Goal: Transaction & Acquisition: Purchase product/service

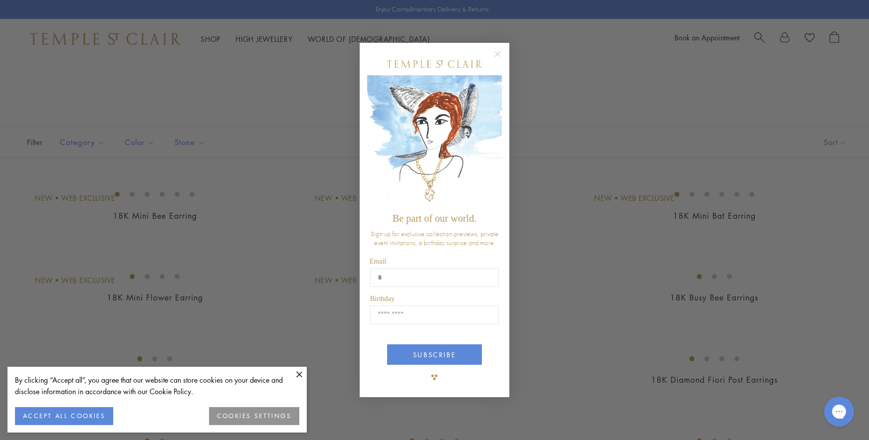
type input "**********"
click at [404, 316] on input "Birthday" at bounding box center [434, 315] width 129 height 19
type input "*****"
click at [435, 354] on button "SUBSCRIBE" at bounding box center [434, 355] width 95 height 20
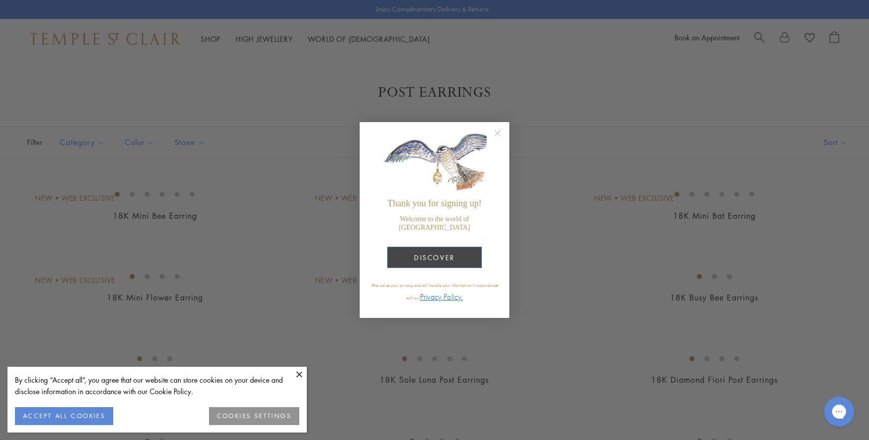
click at [439, 247] on button "DISCOVER" at bounding box center [434, 257] width 95 height 21
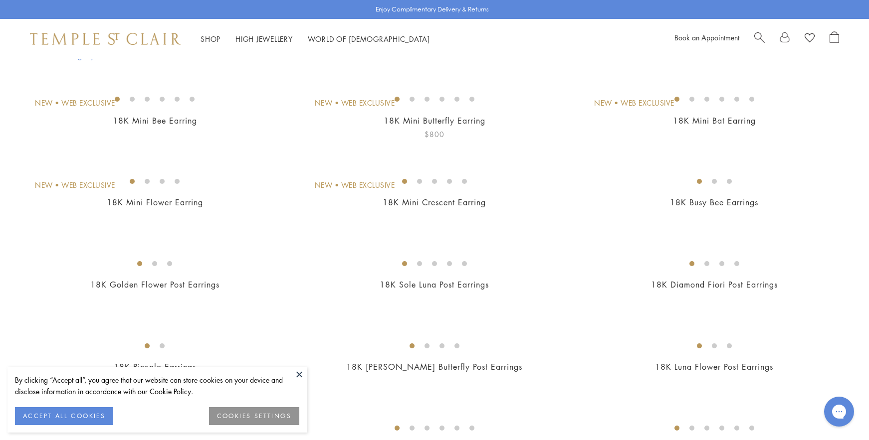
scroll to position [104, 0]
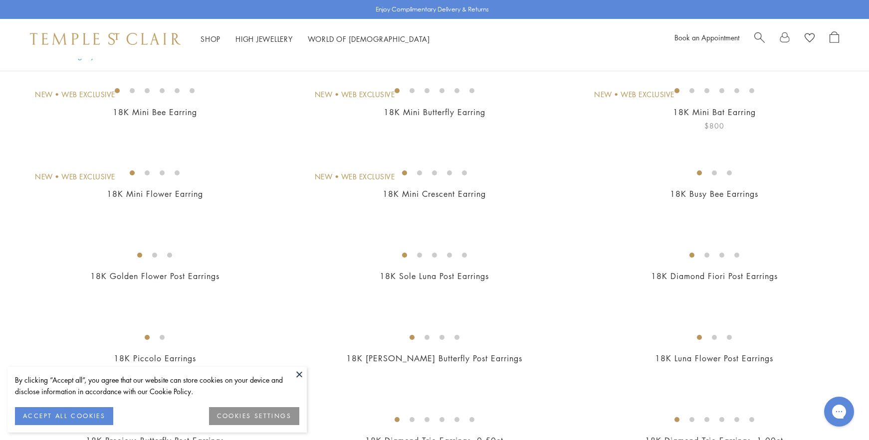
click at [0, 0] on img at bounding box center [0, 0] width 0 height 0
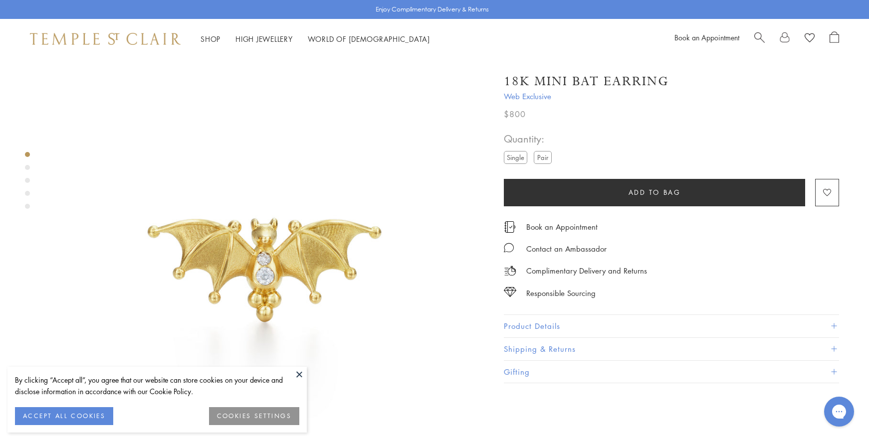
click at [544, 159] on label "Pair" at bounding box center [543, 157] width 18 height 12
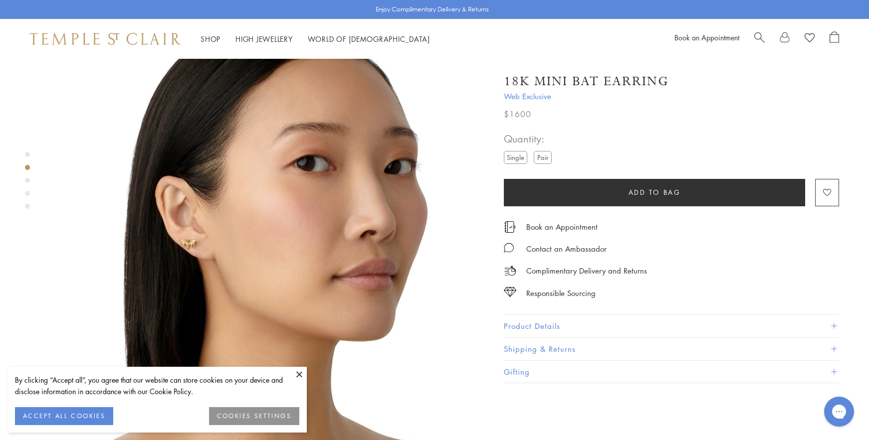
scroll to position [465, 0]
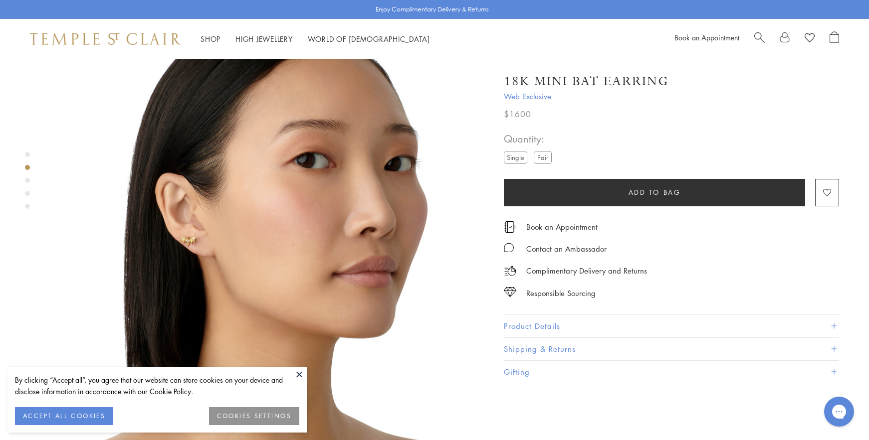
click at [298, 374] on button at bounding box center [299, 374] width 15 height 15
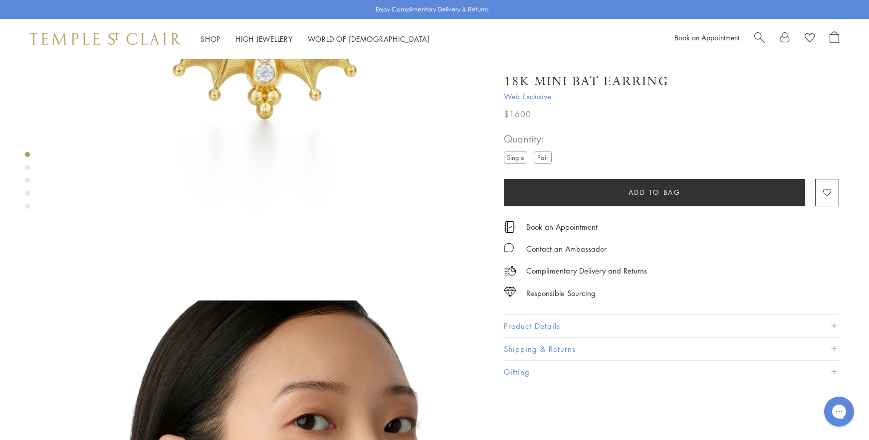
scroll to position [197, 0]
